Goal: Information Seeking & Learning: Learn about a topic

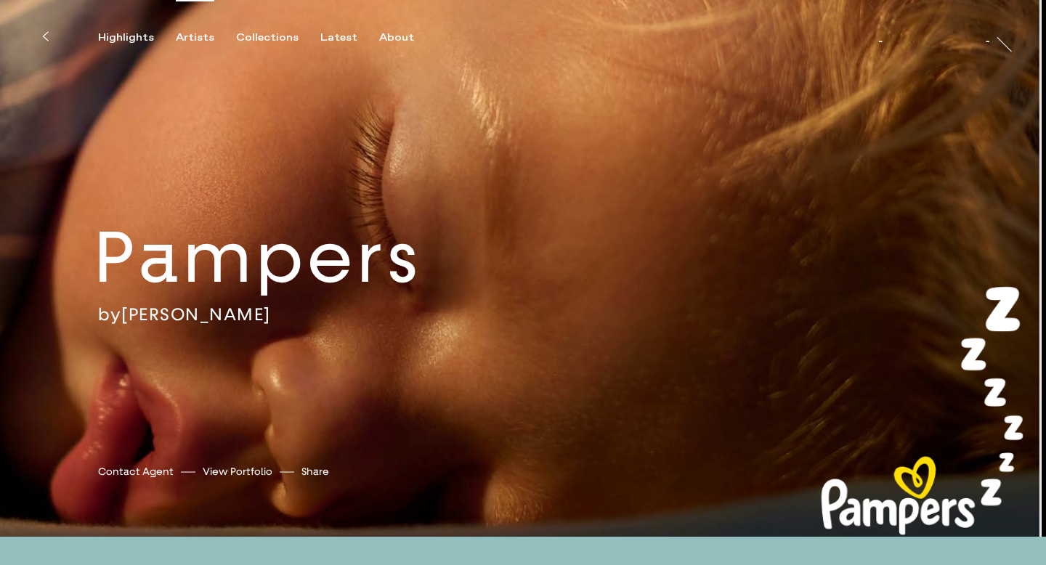
click at [193, 34] on div "Artists" at bounding box center [195, 37] width 39 height 13
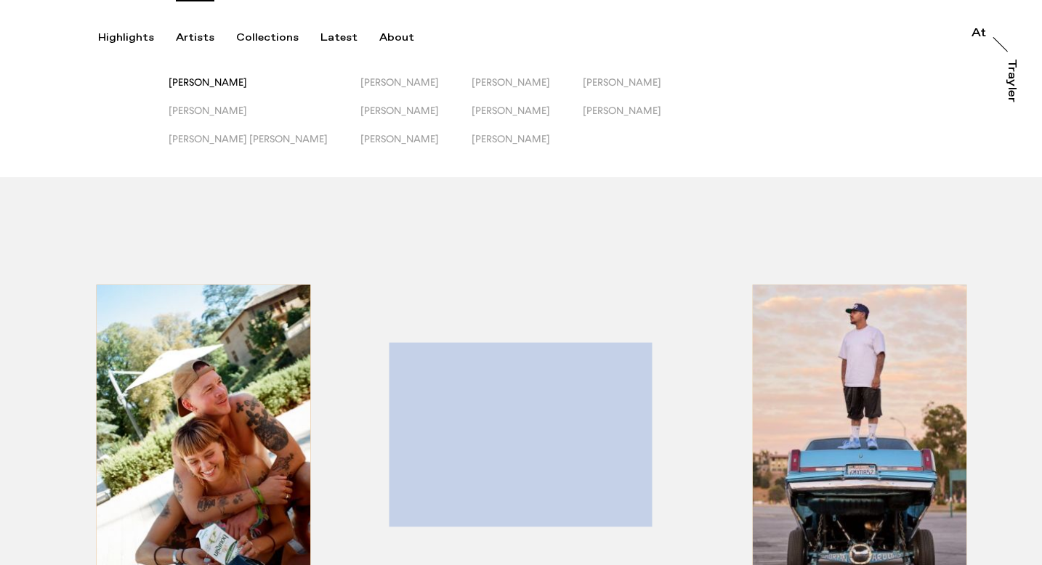
click at [193, 84] on span "[PERSON_NAME]" at bounding box center [208, 82] width 78 height 12
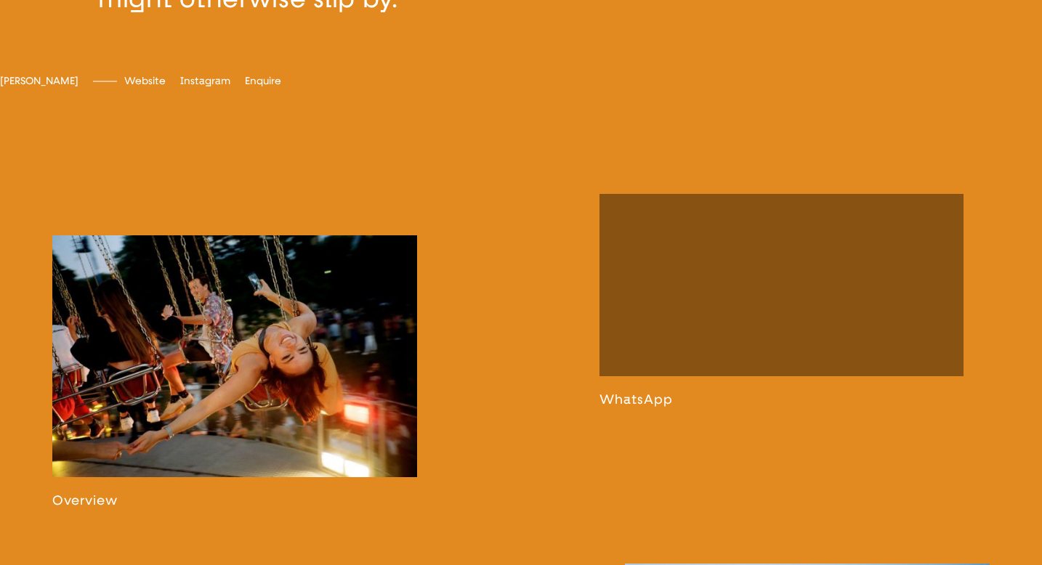
scroll to position [719, 0]
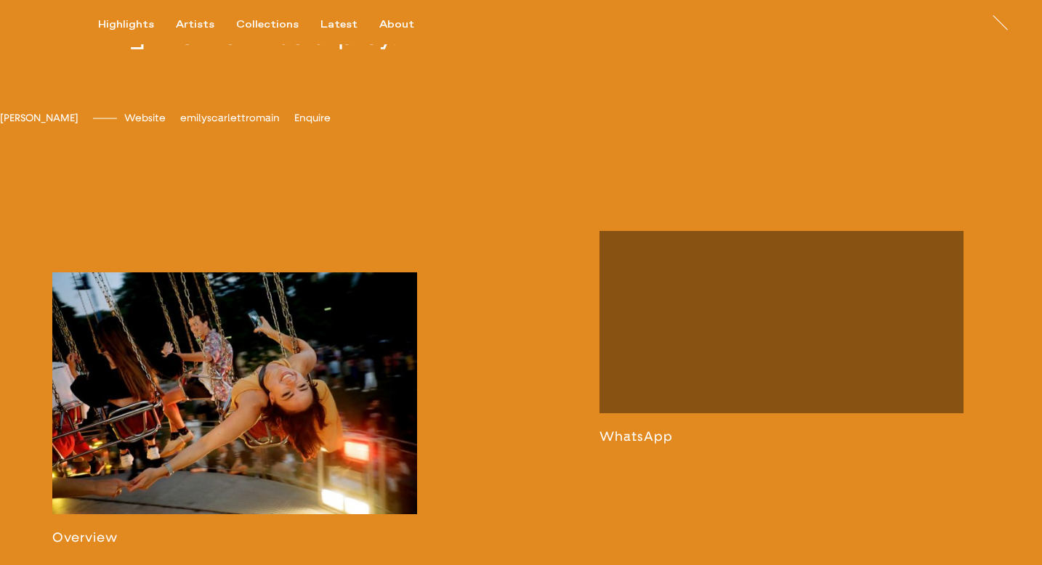
click at [280, 124] on span "emilyscarlettromain" at bounding box center [230, 118] width 100 height 12
click at [203, 17] on div "Highlights Artists Collections Latest About [PERSON_NAME] [PERSON_NAME] [PERSON…" at bounding box center [523, 22] width 1046 height 44
click at [203, 21] on div "Artists" at bounding box center [195, 24] width 39 height 13
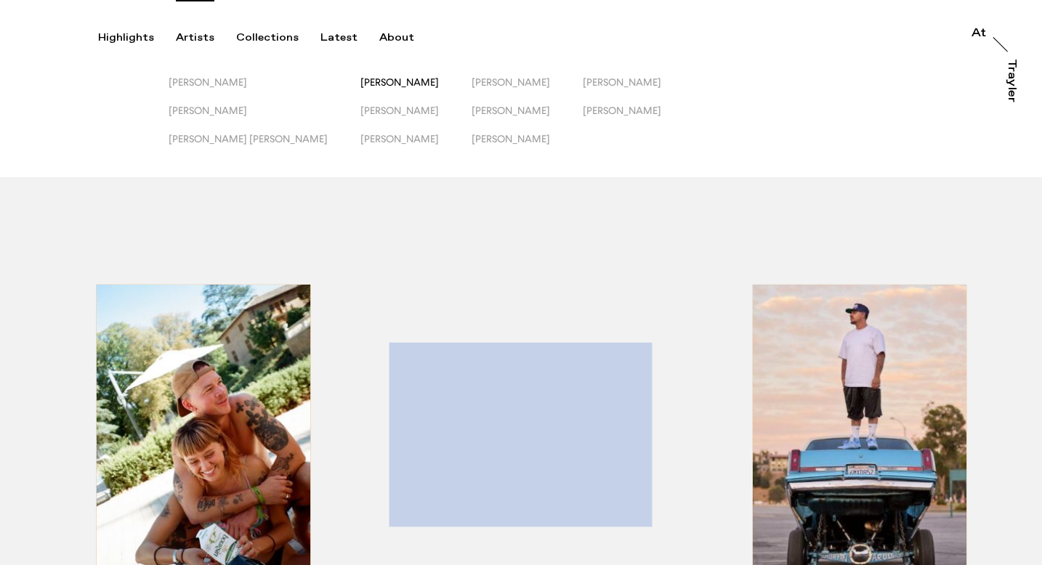
click at [360, 84] on span "[PERSON_NAME]" at bounding box center [399, 82] width 78 height 12
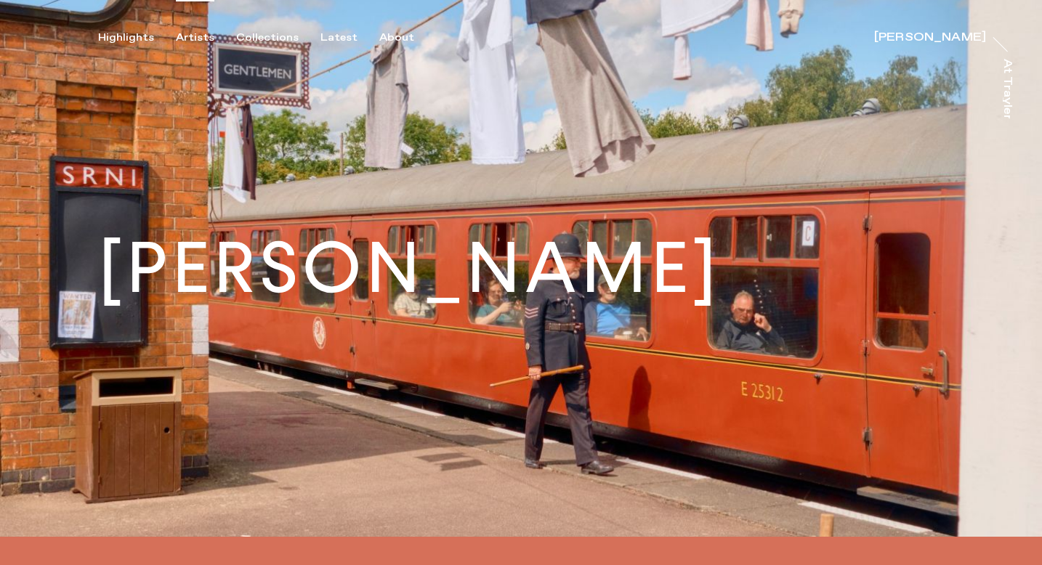
click at [194, 32] on div "Artists" at bounding box center [195, 37] width 39 height 13
click at [194, 38] on div "Artists" at bounding box center [195, 37] width 39 height 13
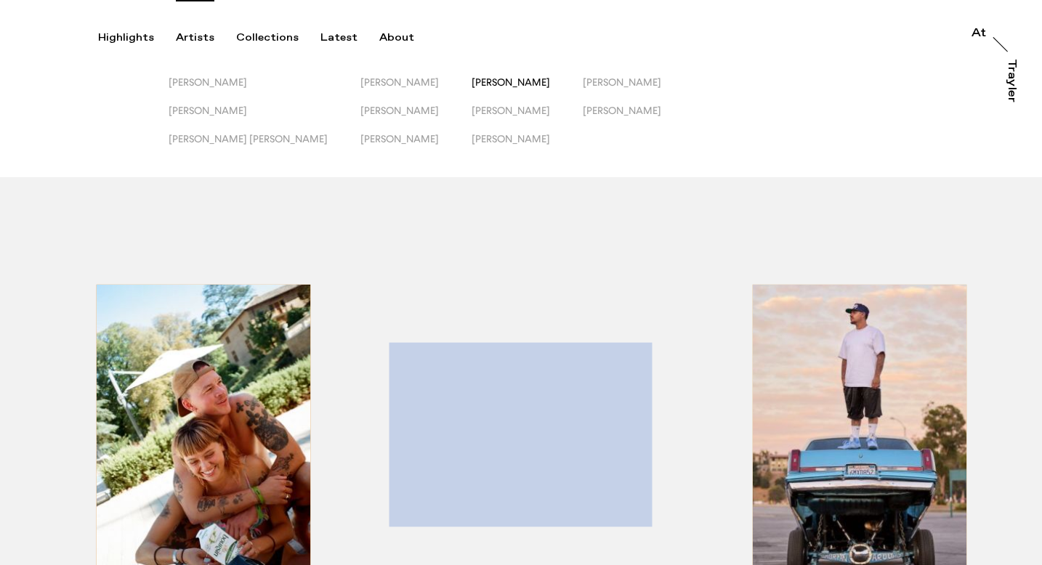
click at [471, 81] on span "[PERSON_NAME]" at bounding box center [510, 82] width 78 height 12
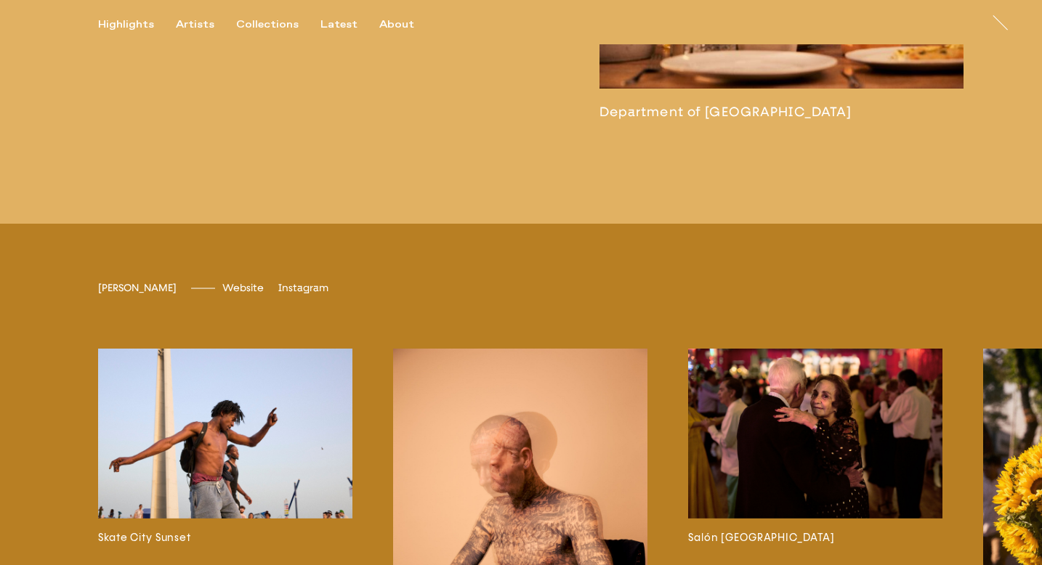
scroll to position [3492, 0]
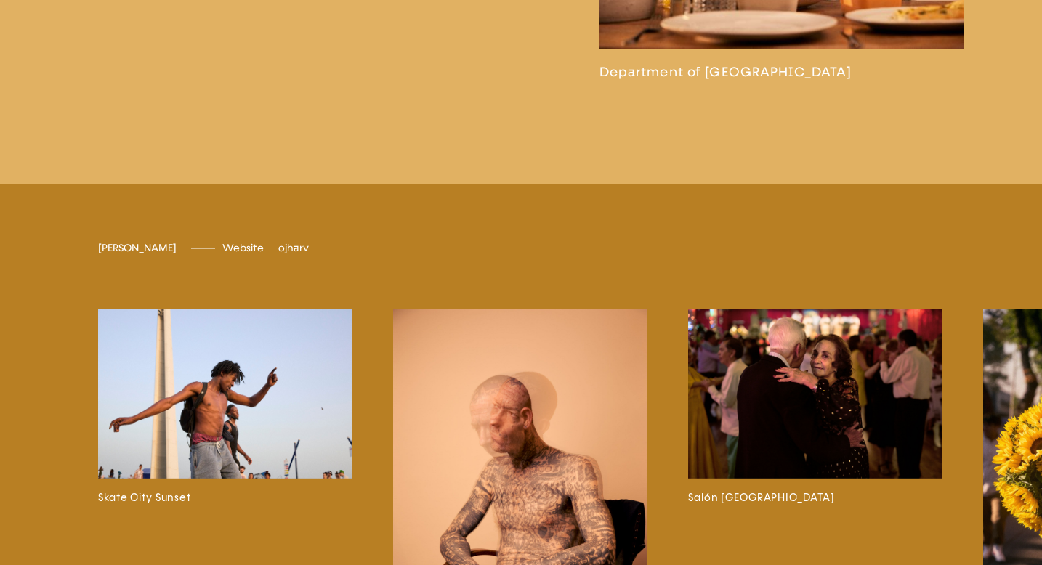
click at [293, 254] on span "ojharv" at bounding box center [293, 248] width 31 height 12
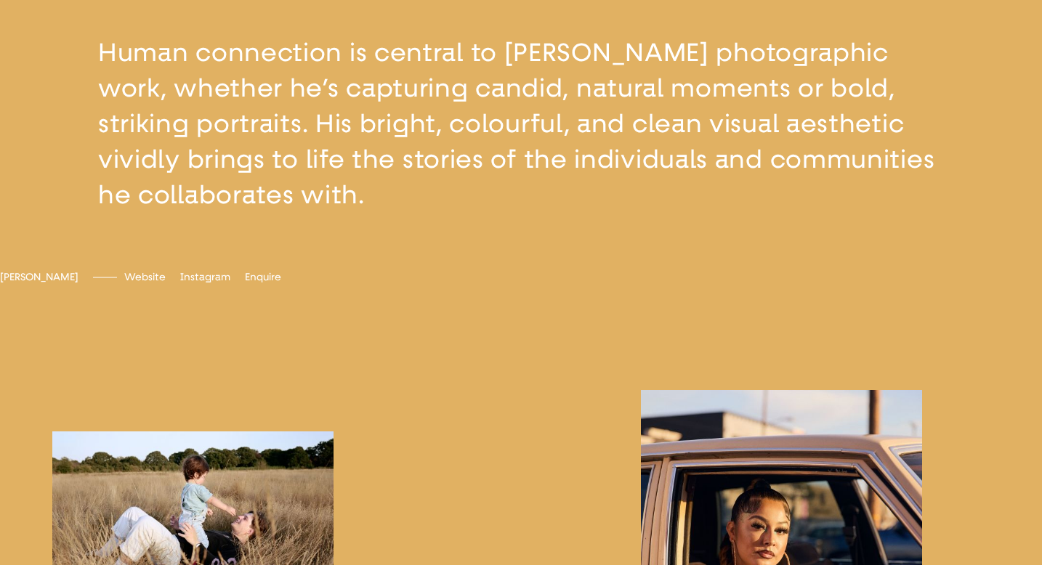
scroll to position [0, 0]
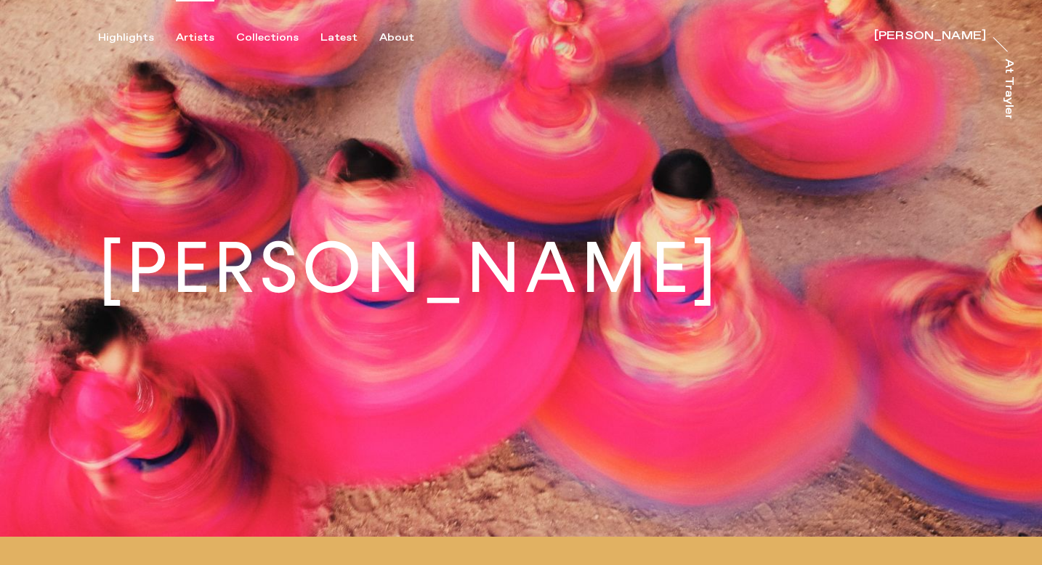
click at [206, 37] on div "Artists" at bounding box center [195, 37] width 39 height 13
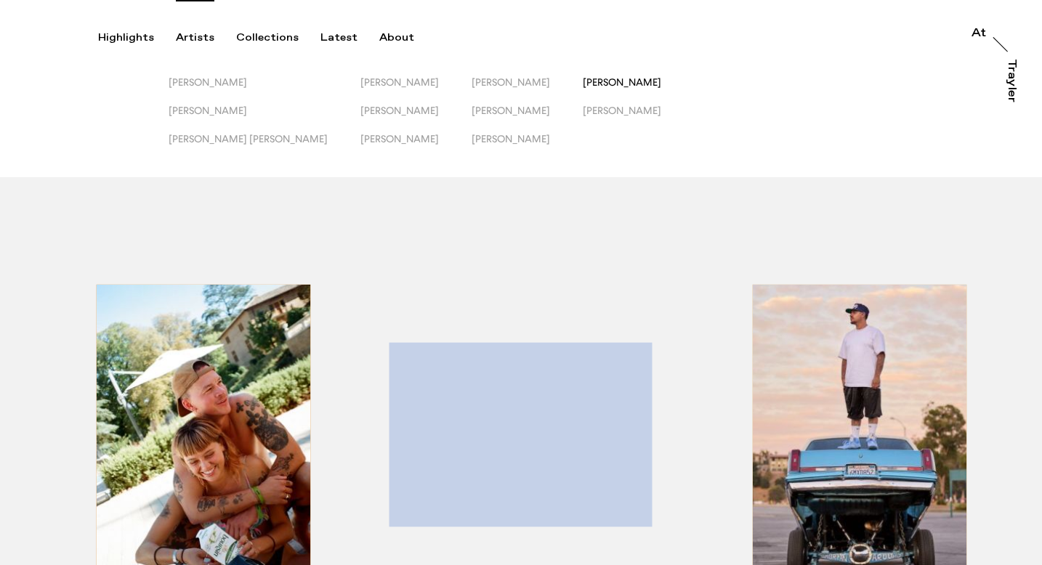
click at [583, 86] on span "[PERSON_NAME]" at bounding box center [622, 82] width 78 height 12
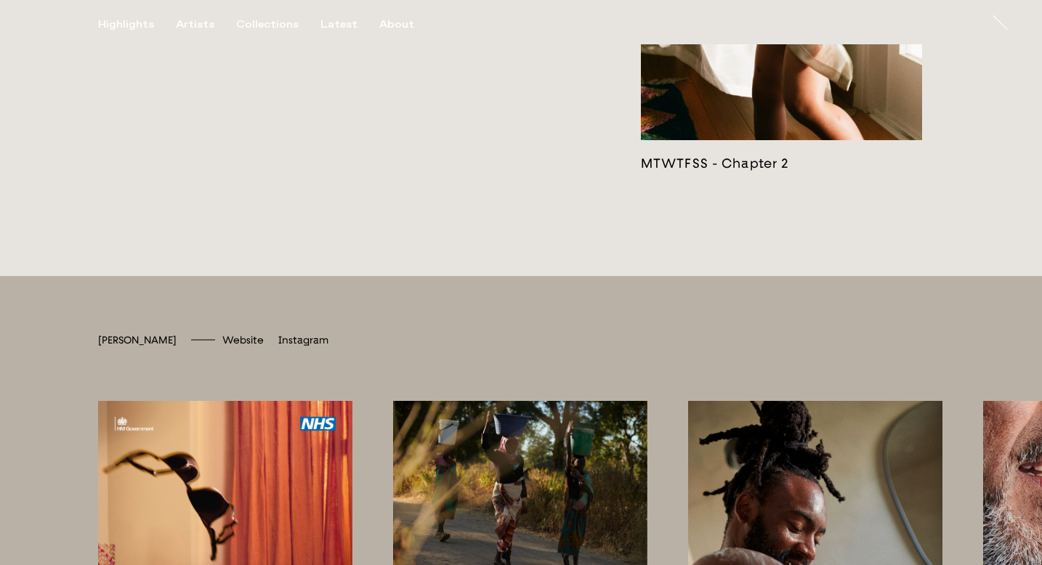
scroll to position [3401, 0]
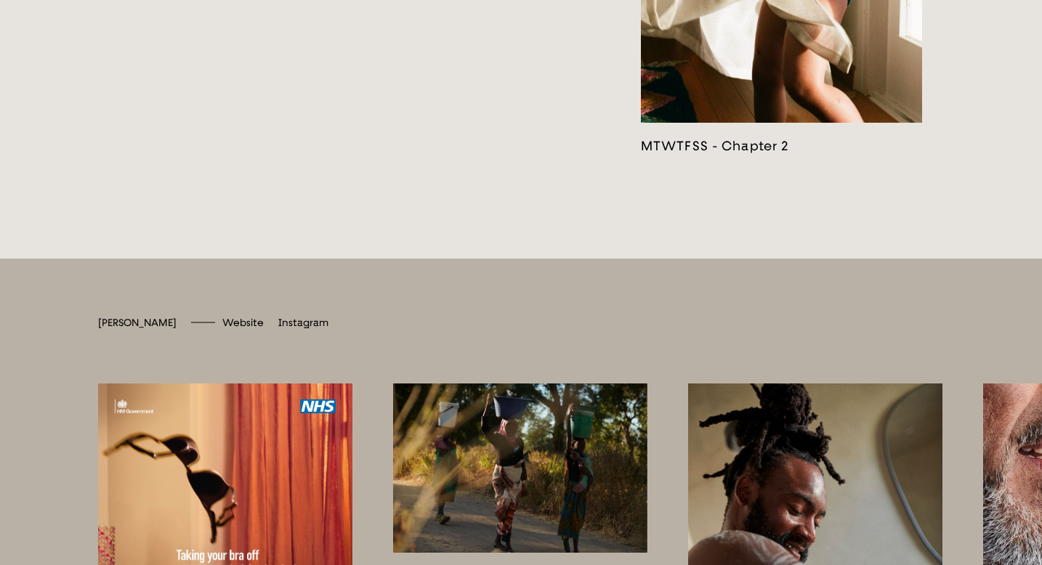
click at [332, 344] on div "[PERSON_NAME] Website [DOMAIN_NAME] Instagram sophieharristaylor NHS The NHS Wa…" at bounding box center [521, 570] width 1042 height 623
click at [332, 329] on span "sophieharristaylor" at bounding box center [322, 323] width 88 height 12
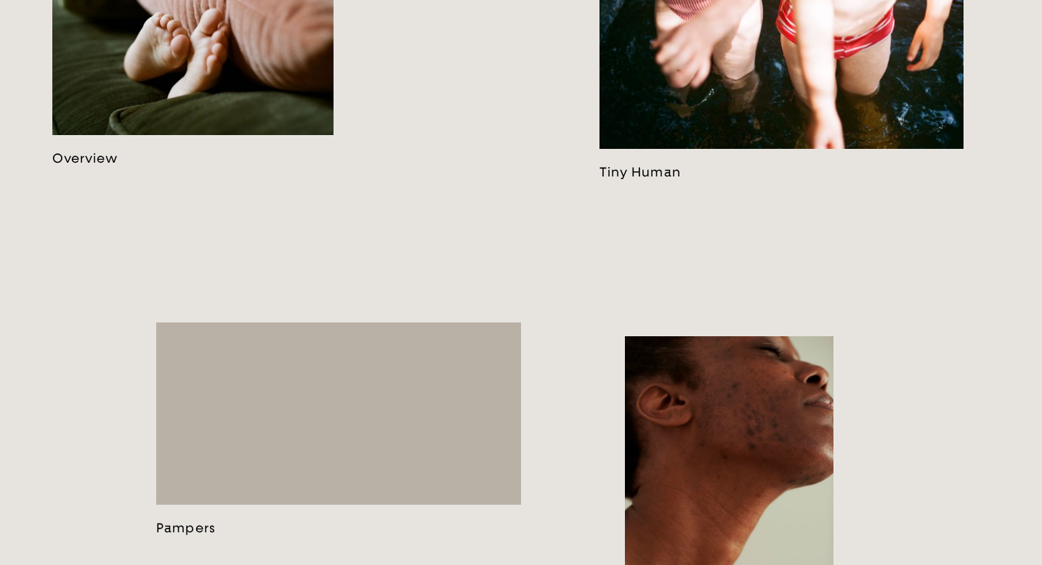
scroll to position [0, 0]
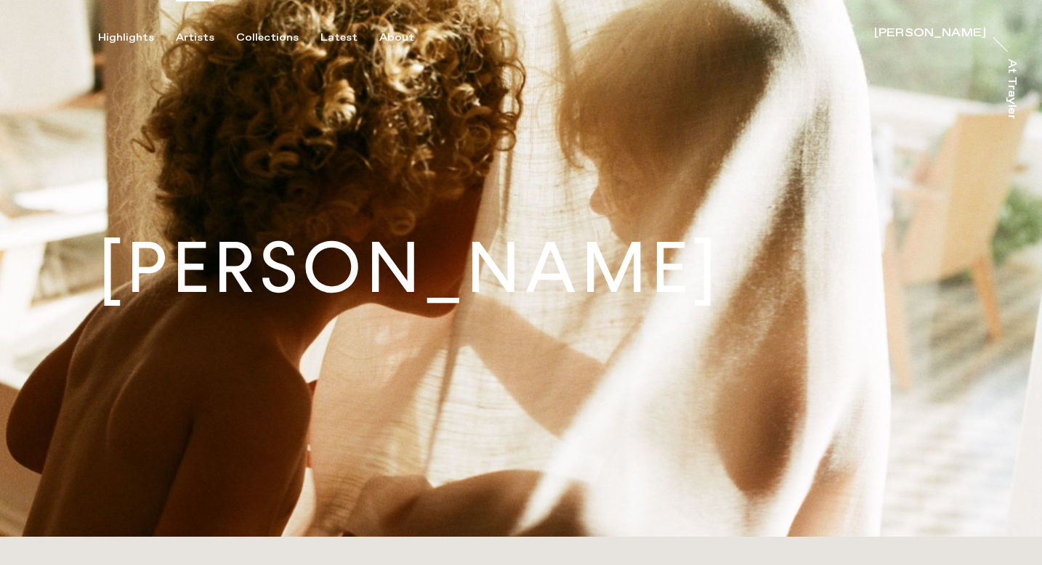
click at [205, 34] on div "Artists" at bounding box center [195, 37] width 39 height 13
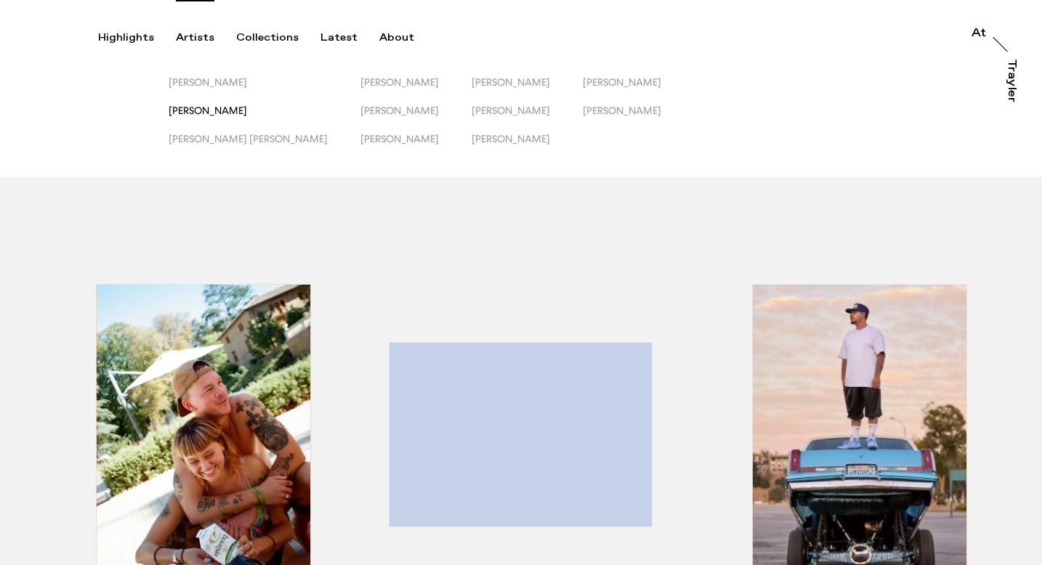
click at [210, 106] on span "[PERSON_NAME]" at bounding box center [208, 111] width 78 height 12
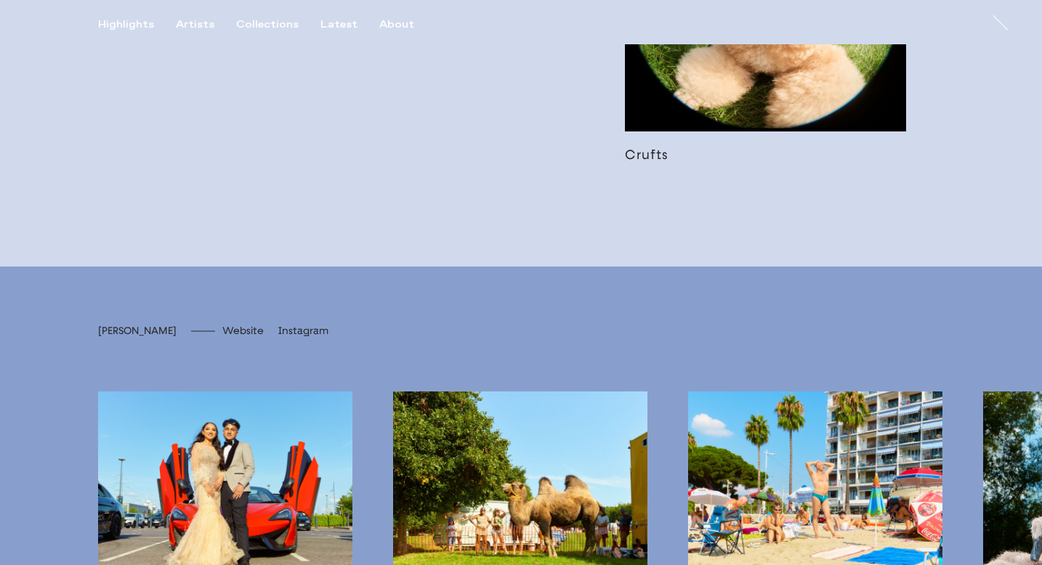
scroll to position [2777, 0]
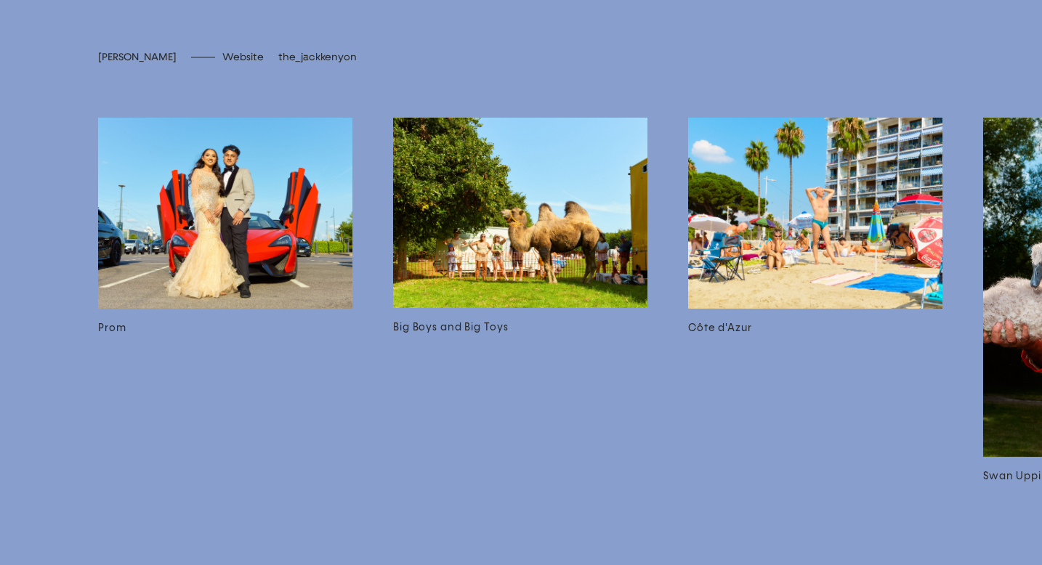
click at [286, 63] on span "the_jackkenyon" at bounding box center [317, 57] width 78 height 12
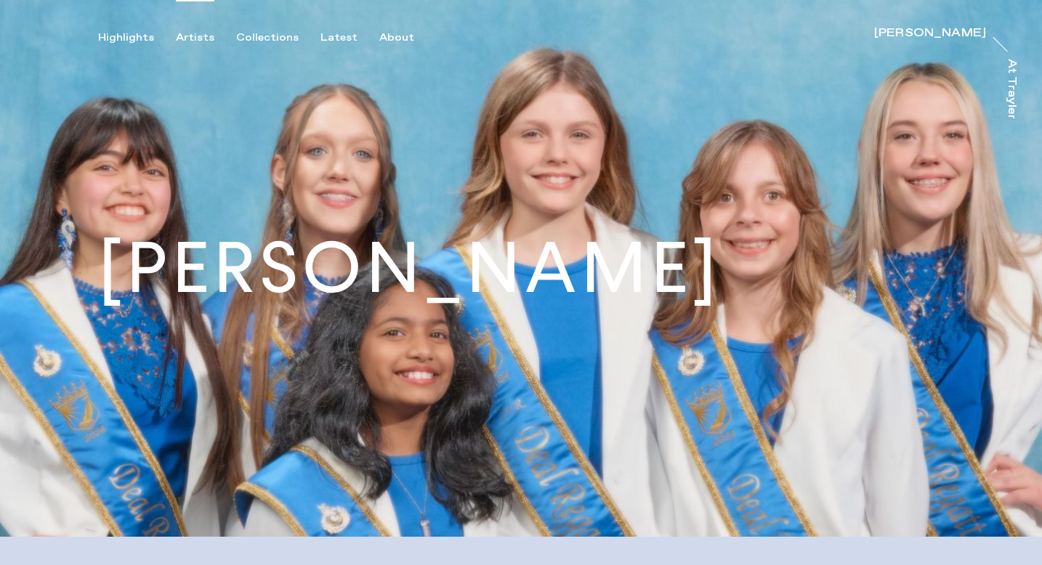
click at [192, 36] on div "Artists" at bounding box center [195, 37] width 39 height 13
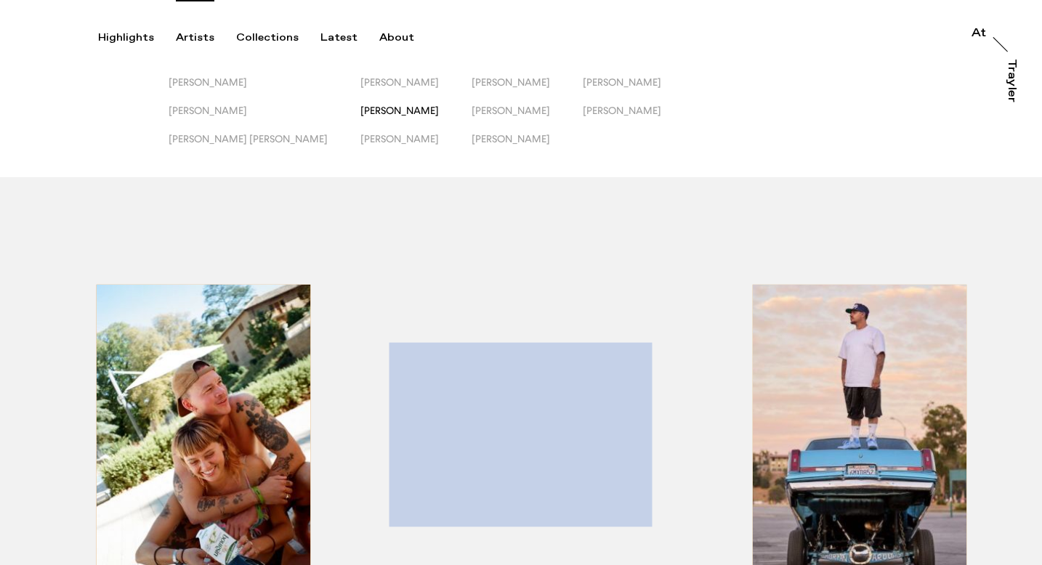
click at [360, 113] on span "[PERSON_NAME]" at bounding box center [399, 111] width 78 height 12
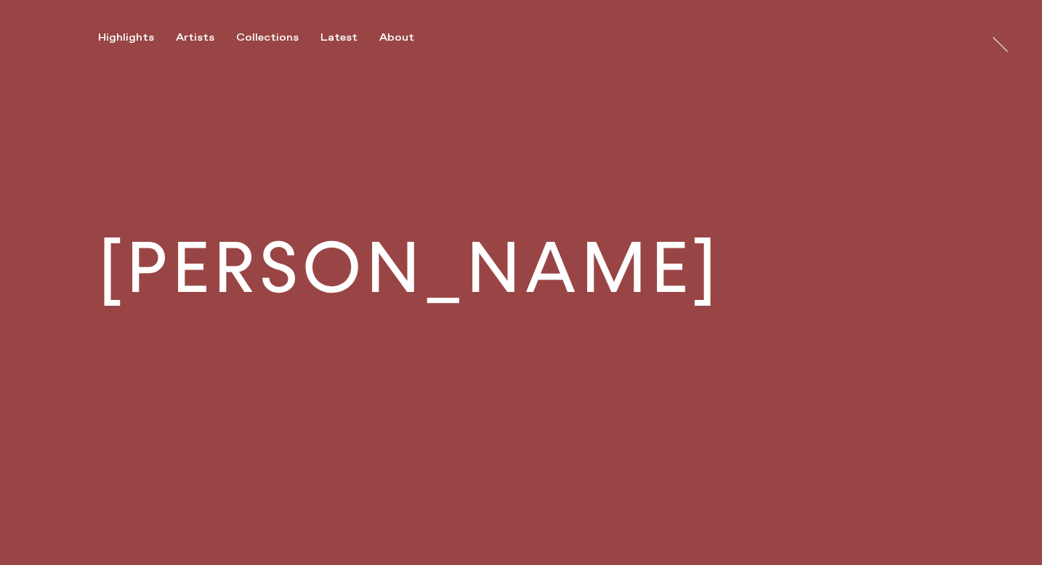
click at [196, 42] on div "Artists" at bounding box center [195, 37] width 39 height 13
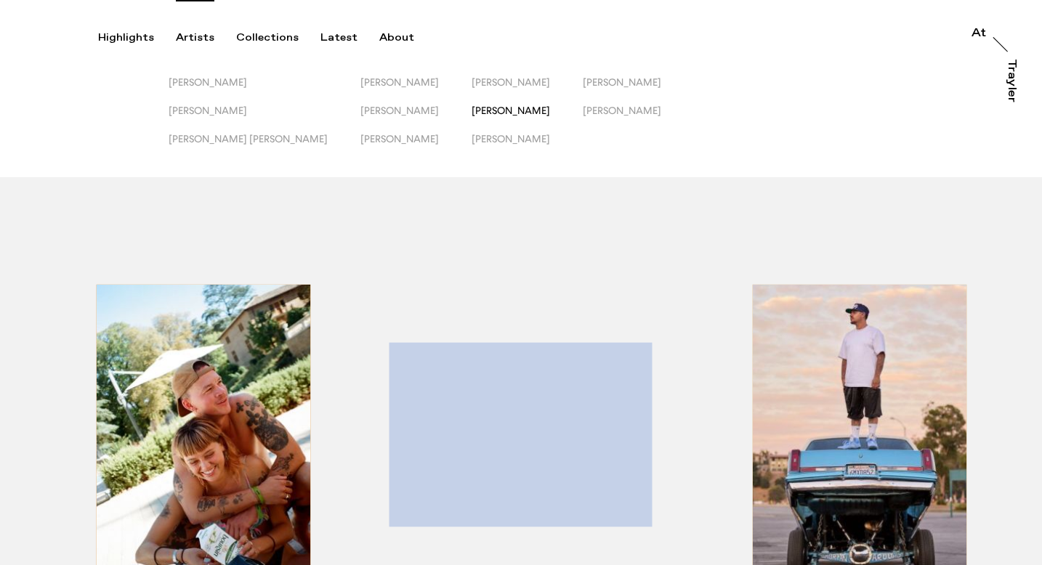
click at [471, 109] on span "[PERSON_NAME]" at bounding box center [510, 111] width 78 height 12
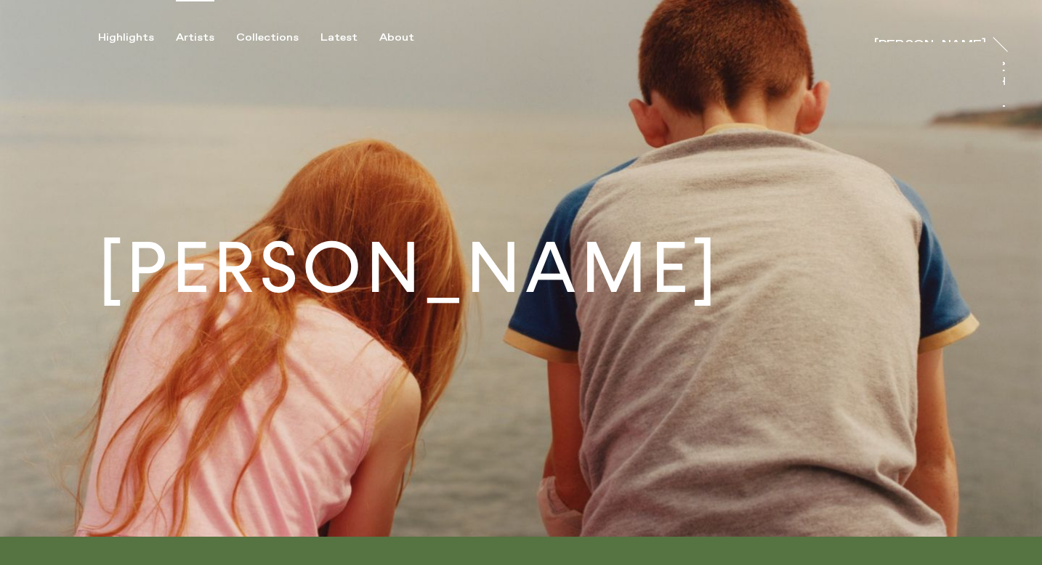
click at [193, 38] on div "Artists" at bounding box center [195, 37] width 39 height 13
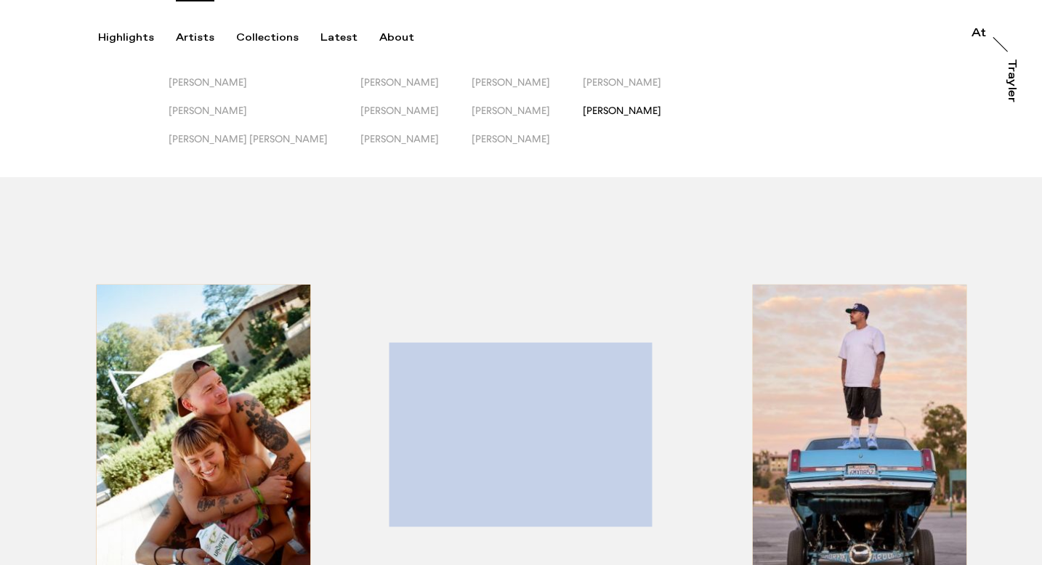
click at [583, 107] on span "[PERSON_NAME]" at bounding box center [622, 111] width 78 height 12
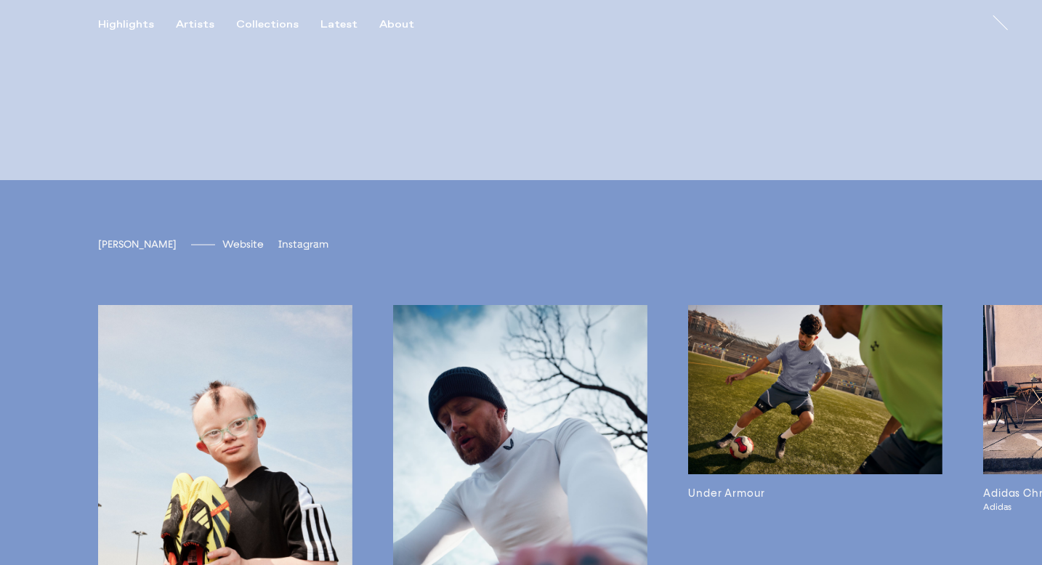
scroll to position [3322, 0]
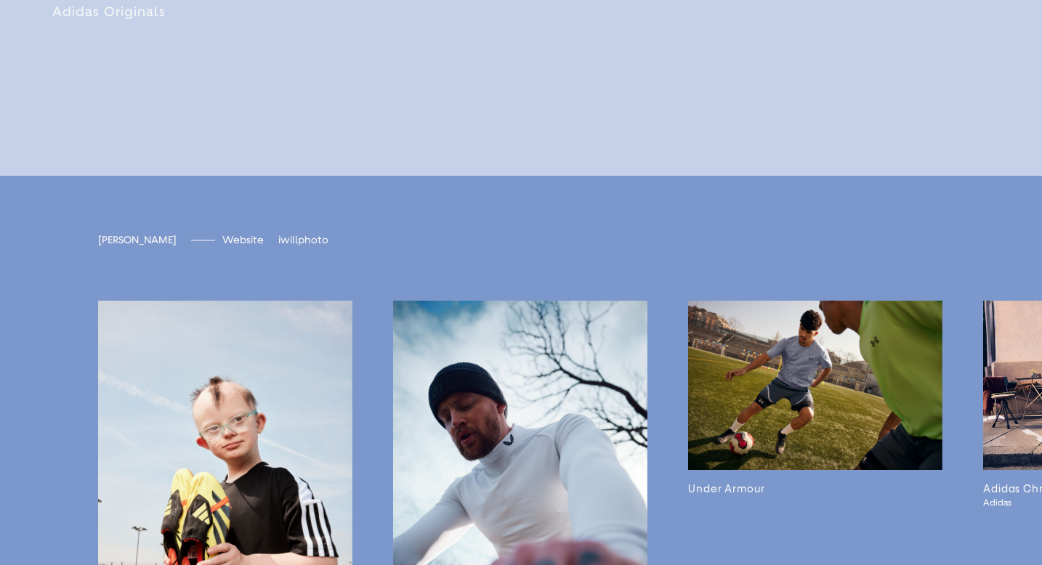
click at [293, 246] on span "iwillphoto" at bounding box center [303, 240] width 50 height 12
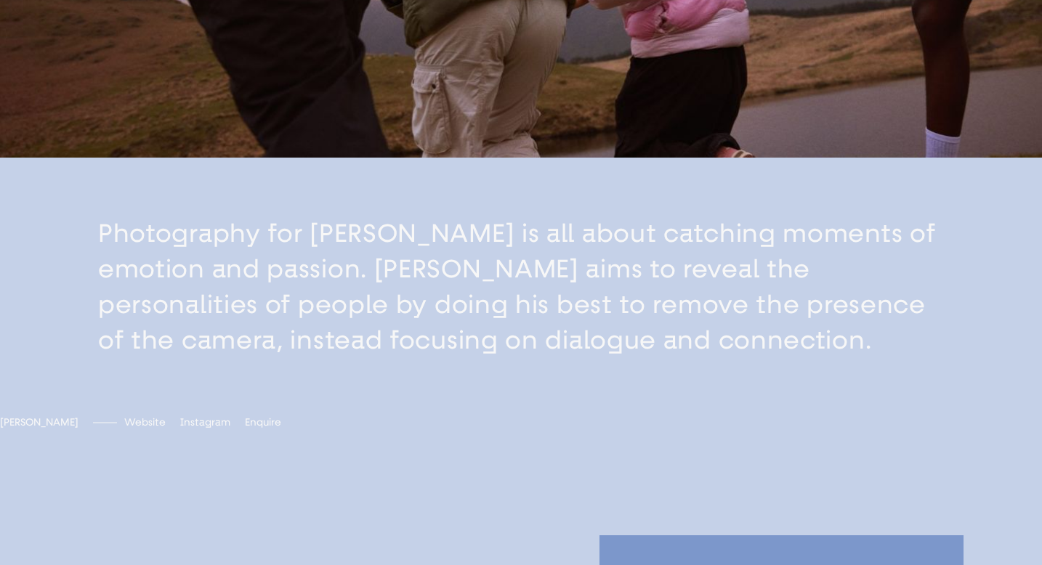
scroll to position [0, 0]
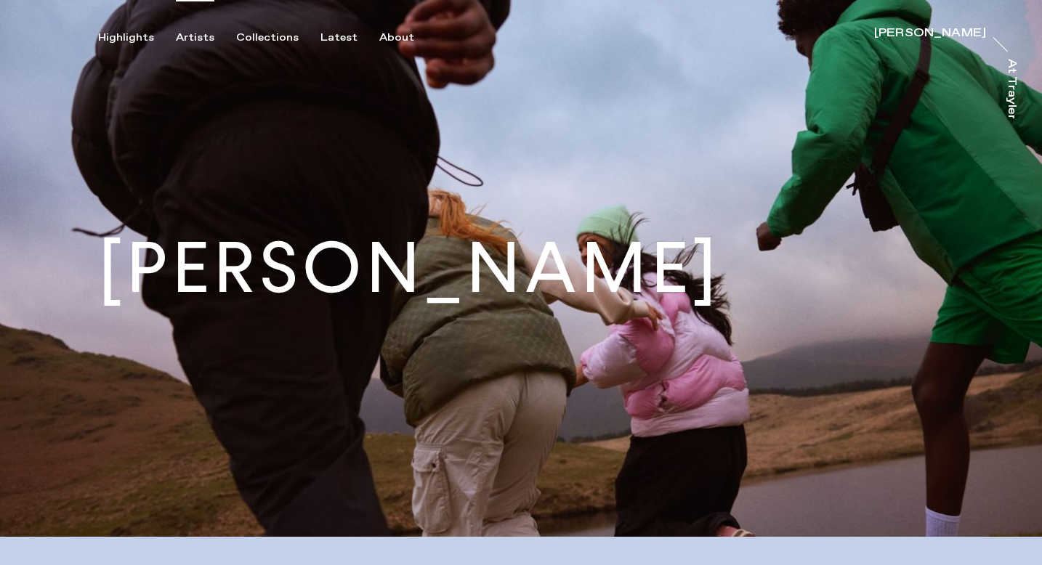
click at [195, 39] on div "Artists" at bounding box center [195, 37] width 39 height 13
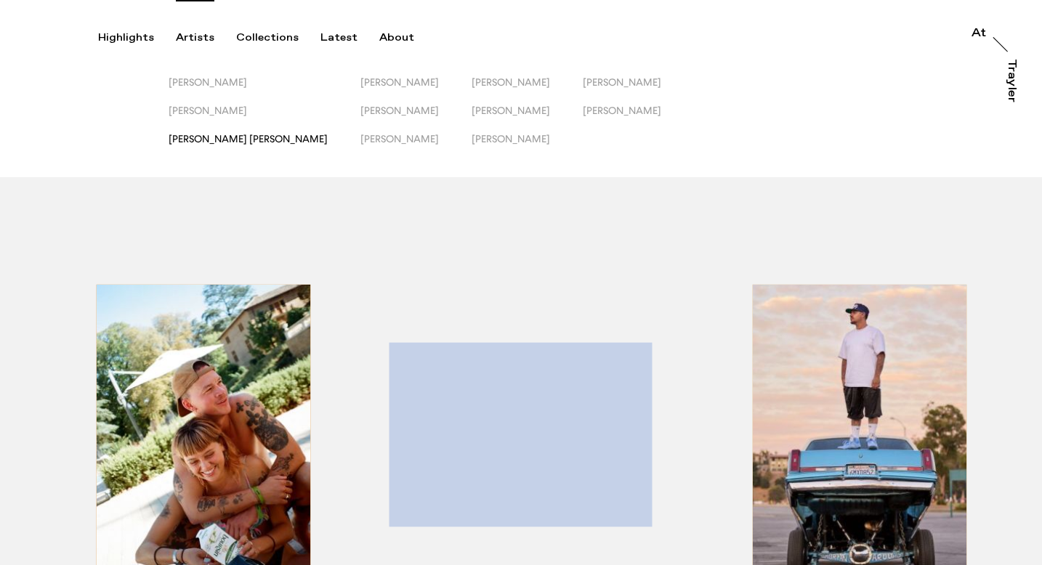
click at [213, 141] on span "[PERSON_NAME] [PERSON_NAME]" at bounding box center [248, 139] width 159 height 12
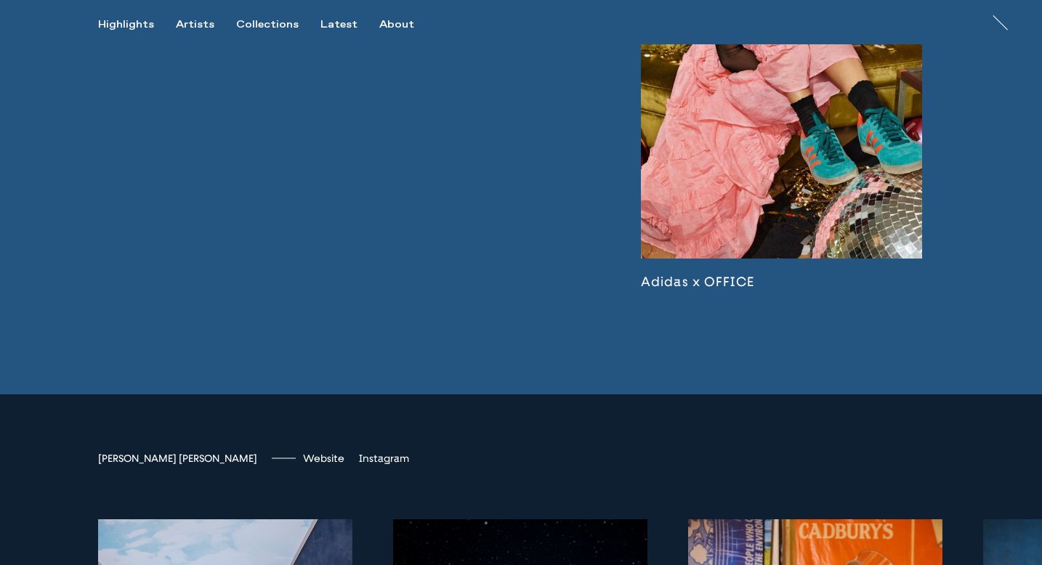
scroll to position [3675, 0]
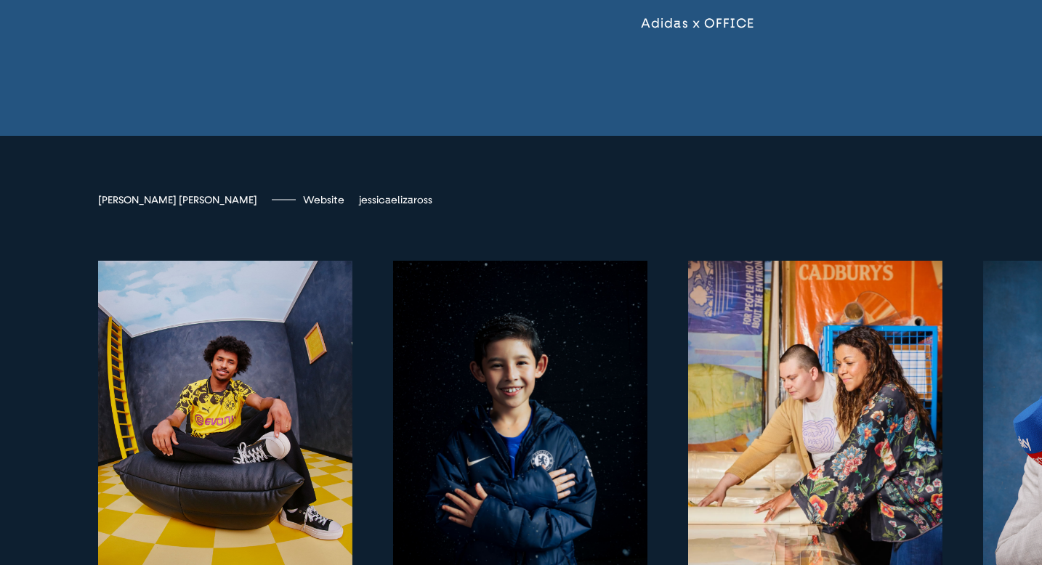
click at [359, 206] on span "jessicaelizaross" at bounding box center [395, 200] width 73 height 12
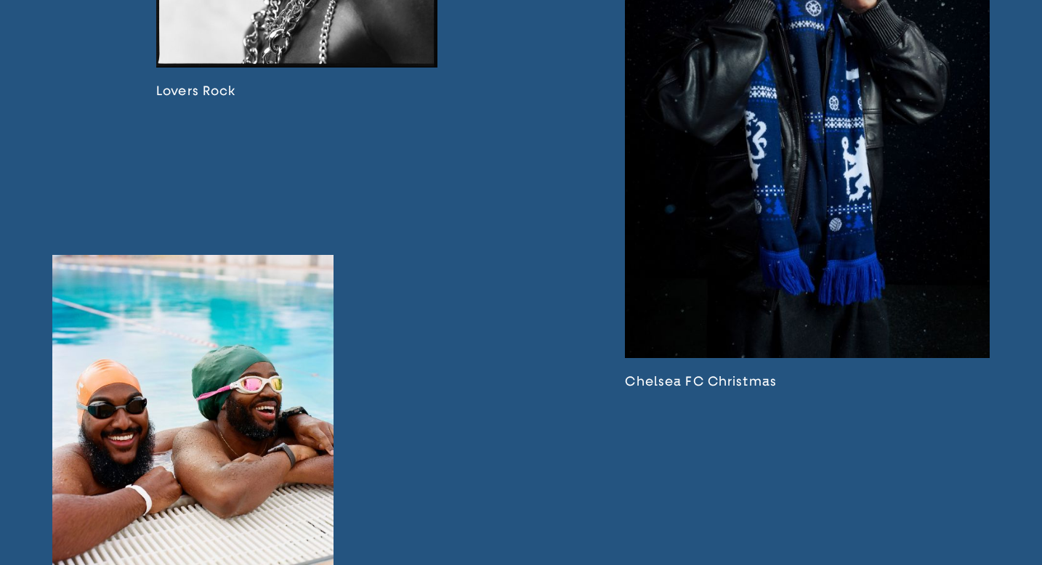
scroll to position [1338, 0]
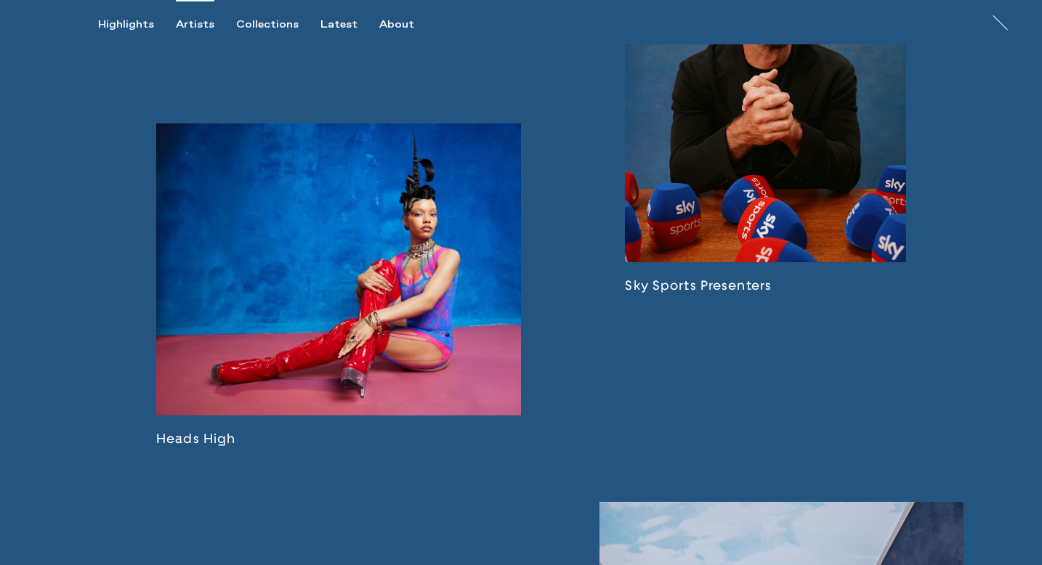
click at [204, 30] on div "Artists" at bounding box center [195, 24] width 39 height 13
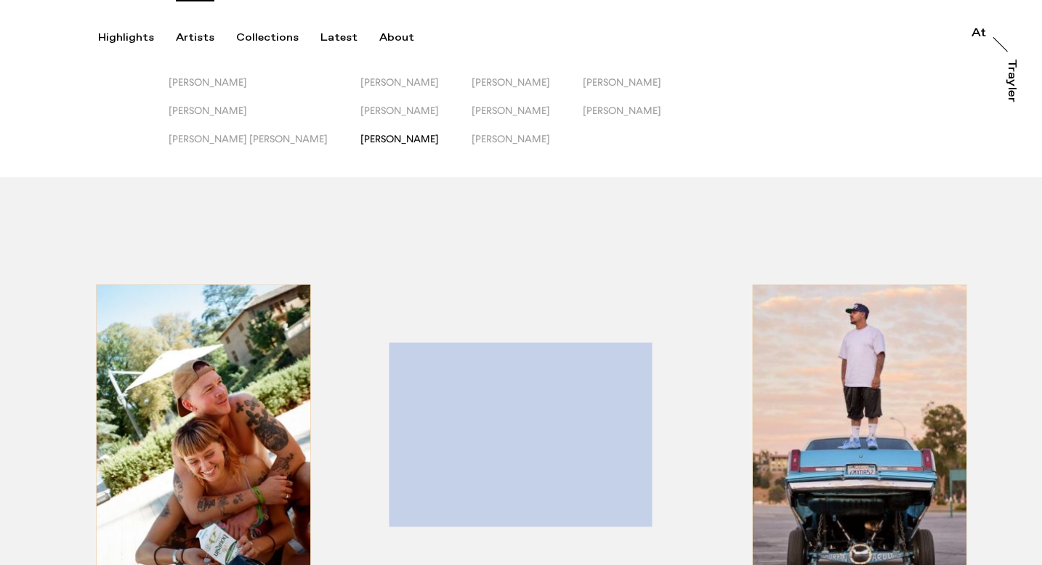
click at [360, 141] on span "[PERSON_NAME]" at bounding box center [399, 139] width 78 height 12
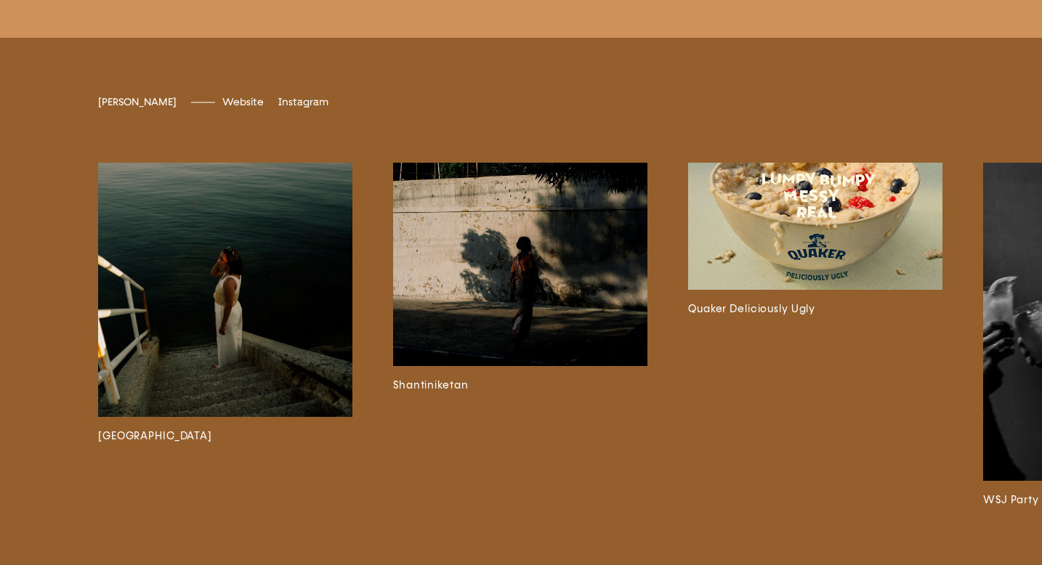
scroll to position [3397, 0]
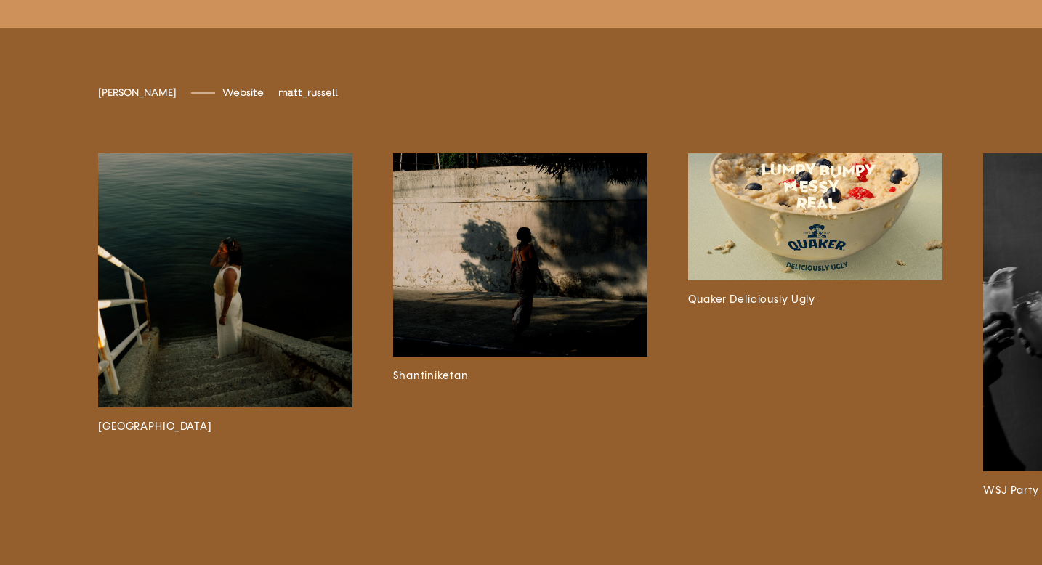
click at [294, 99] on span "matt_russell" at bounding box center [308, 92] width 60 height 12
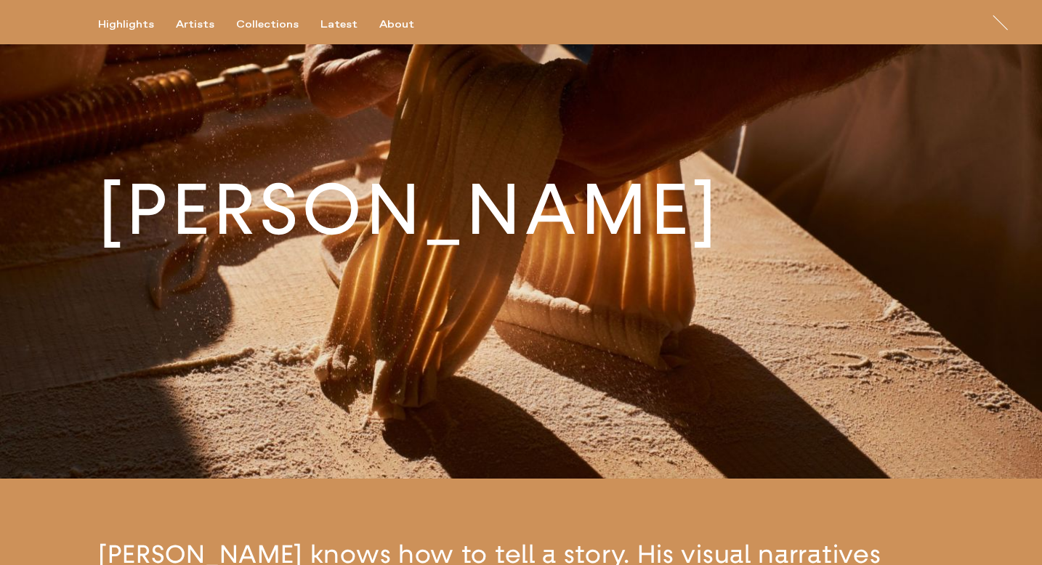
scroll to position [0, 0]
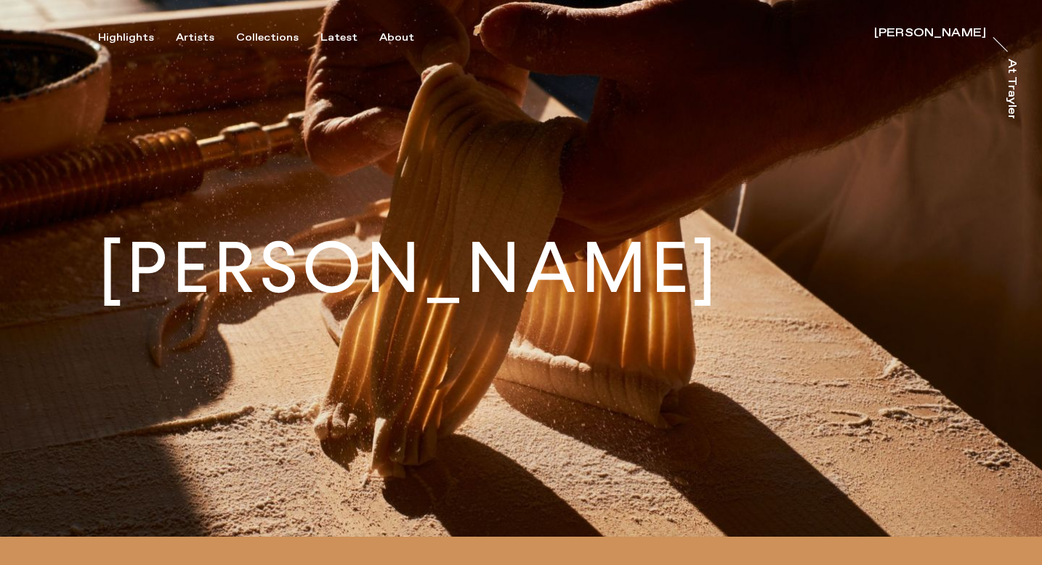
click at [193, 29] on div "Highlights Artists Collections Latest About [PERSON_NAME] [PERSON_NAME] At [PER…" at bounding box center [523, 22] width 1046 height 44
click at [193, 41] on div "Artists" at bounding box center [195, 37] width 39 height 13
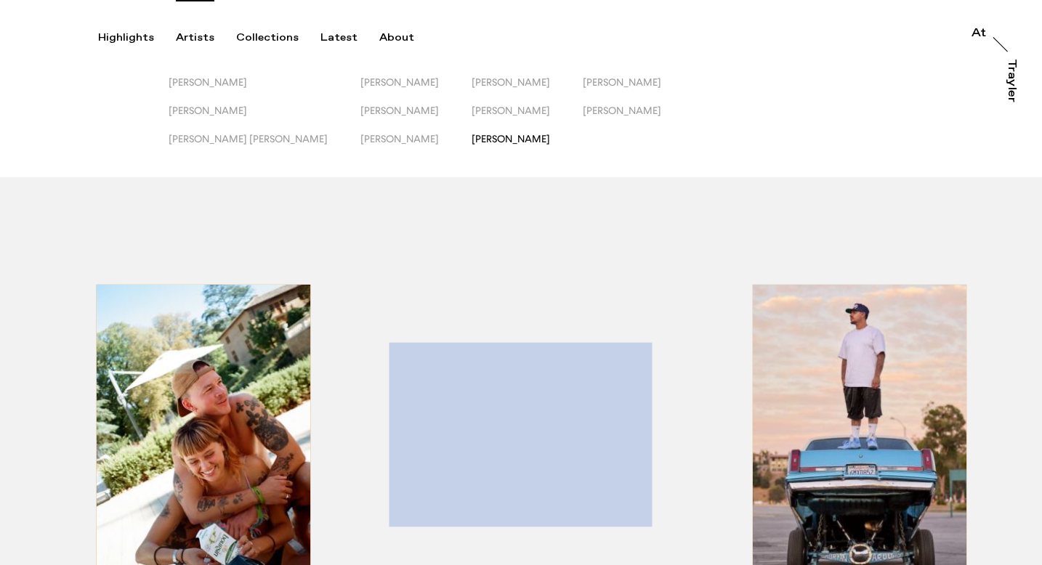
click at [471, 141] on span "[PERSON_NAME]" at bounding box center [510, 139] width 78 height 12
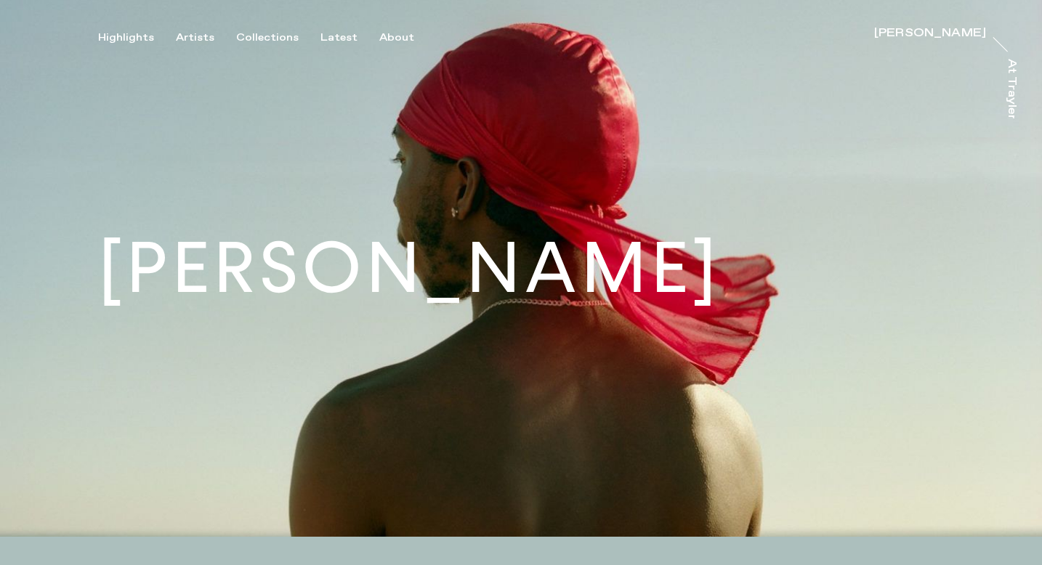
click at [55, 113] on img at bounding box center [521, 268] width 1042 height 537
